Goal: Task Accomplishment & Management: Manage account settings

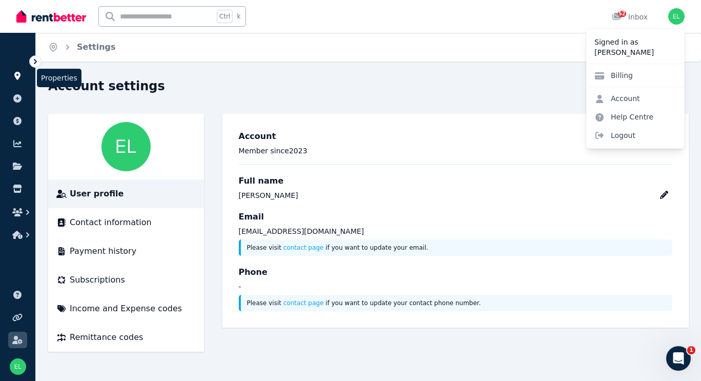
click at [19, 75] on icon at bounding box center [17, 76] width 6 height 8
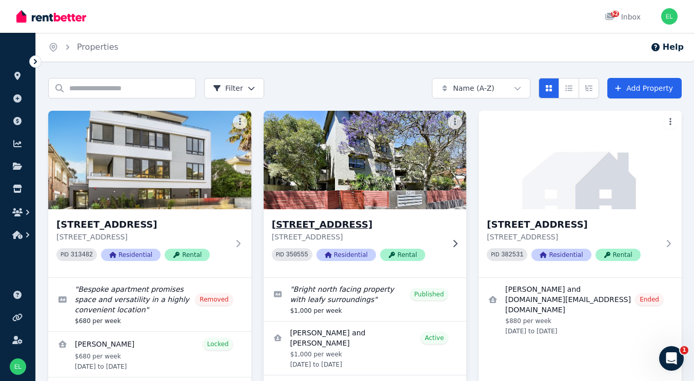
click at [378, 156] on img at bounding box center [364, 160] width 213 height 104
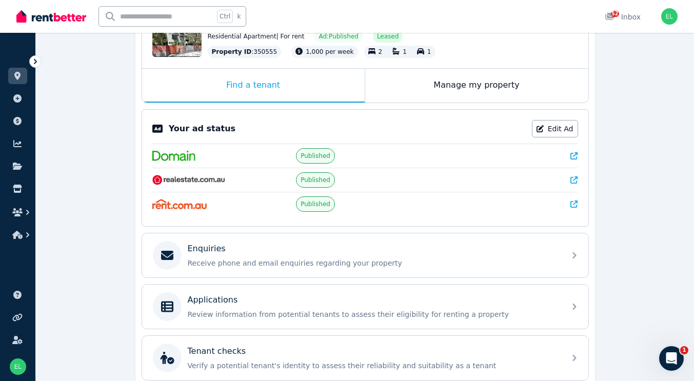
scroll to position [121, 0]
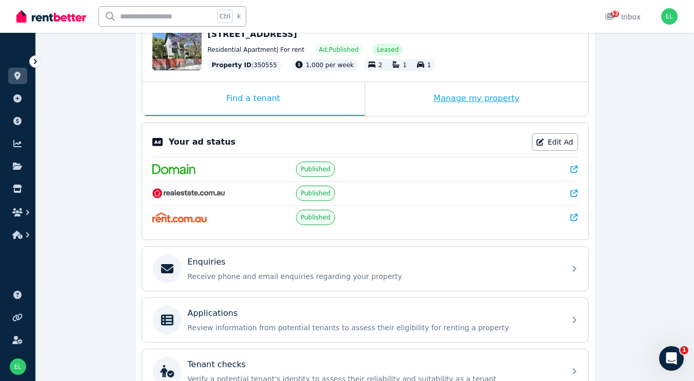
click at [478, 99] on div "Manage my property" at bounding box center [476, 99] width 223 height 34
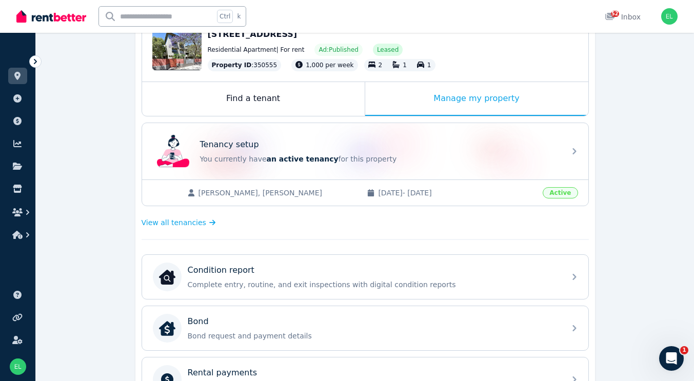
click at [270, 193] on span "[PERSON_NAME], [PERSON_NAME]" at bounding box center [277, 193] width 158 height 10
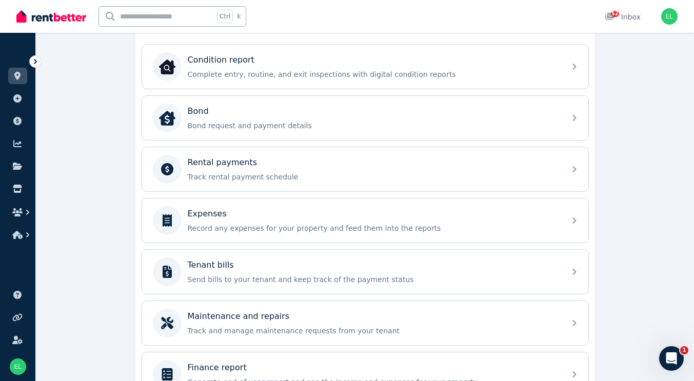
scroll to position [335, 0]
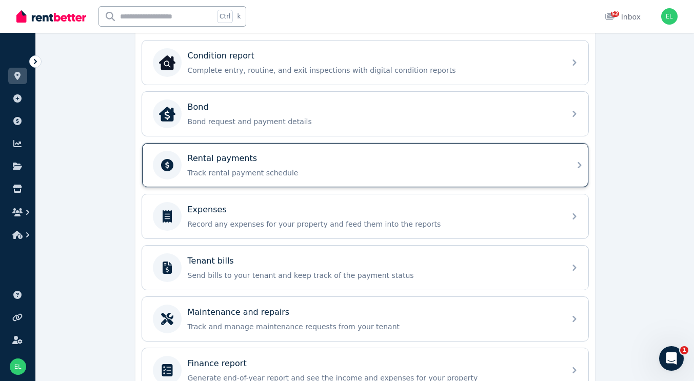
click at [249, 172] on p "Track rental payment schedule" at bounding box center [373, 173] width 371 height 10
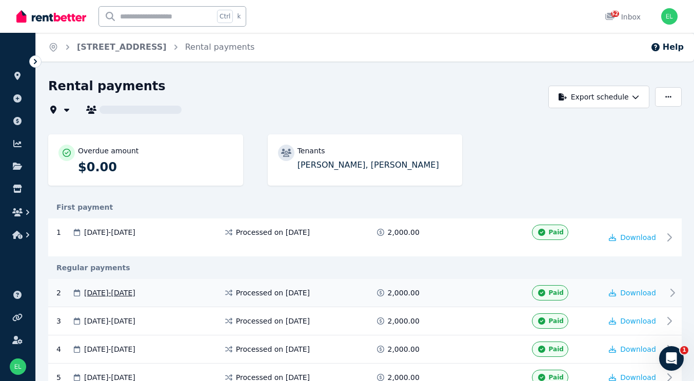
type input "**********"
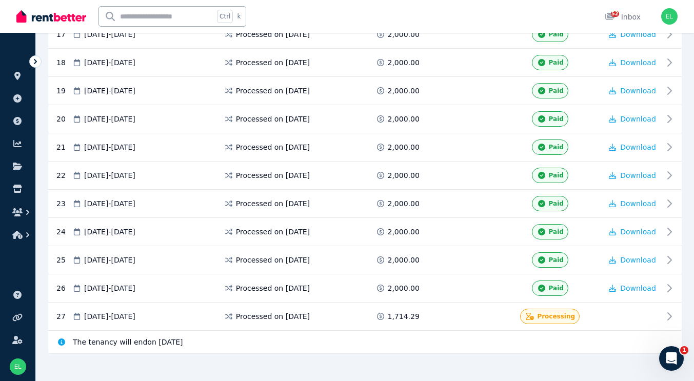
scroll to position [691, 0]
